Goal: Book appointment/travel/reservation

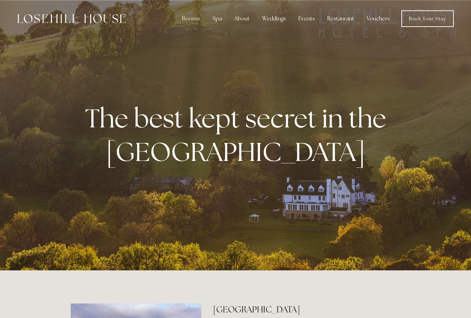
click at [426, 11] on link "Book Your Stay" at bounding box center [428, 18] width 52 height 17
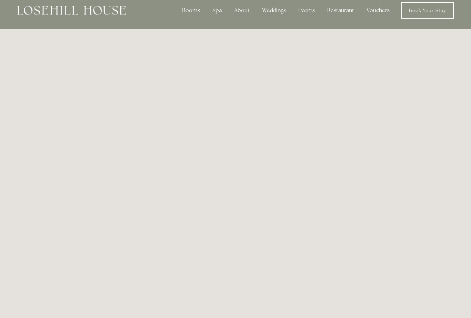
scroll to position [38, 0]
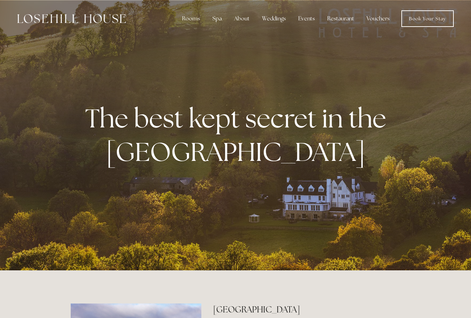
click at [219, 18] on div "Spa" at bounding box center [217, 19] width 20 height 14
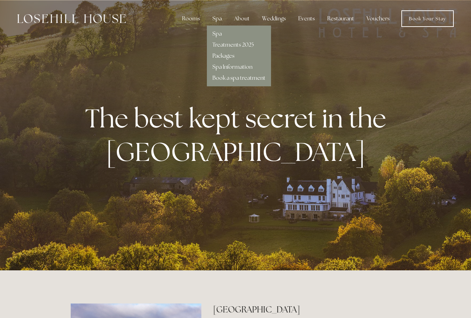
click at [216, 33] on link "Spa" at bounding box center [217, 33] width 9 height 7
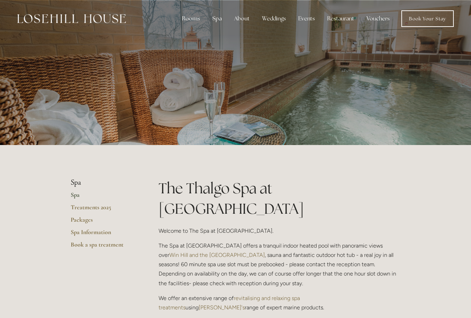
click at [425, 12] on link "Book Your Stay" at bounding box center [428, 18] width 52 height 17
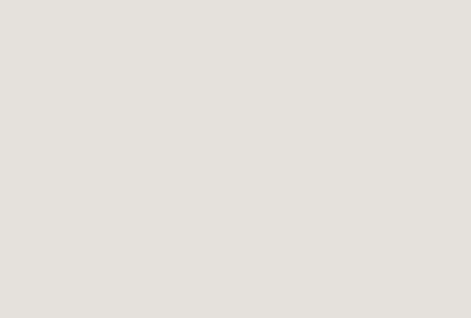
scroll to position [76, 0]
